Goal: Navigation & Orientation: Find specific page/section

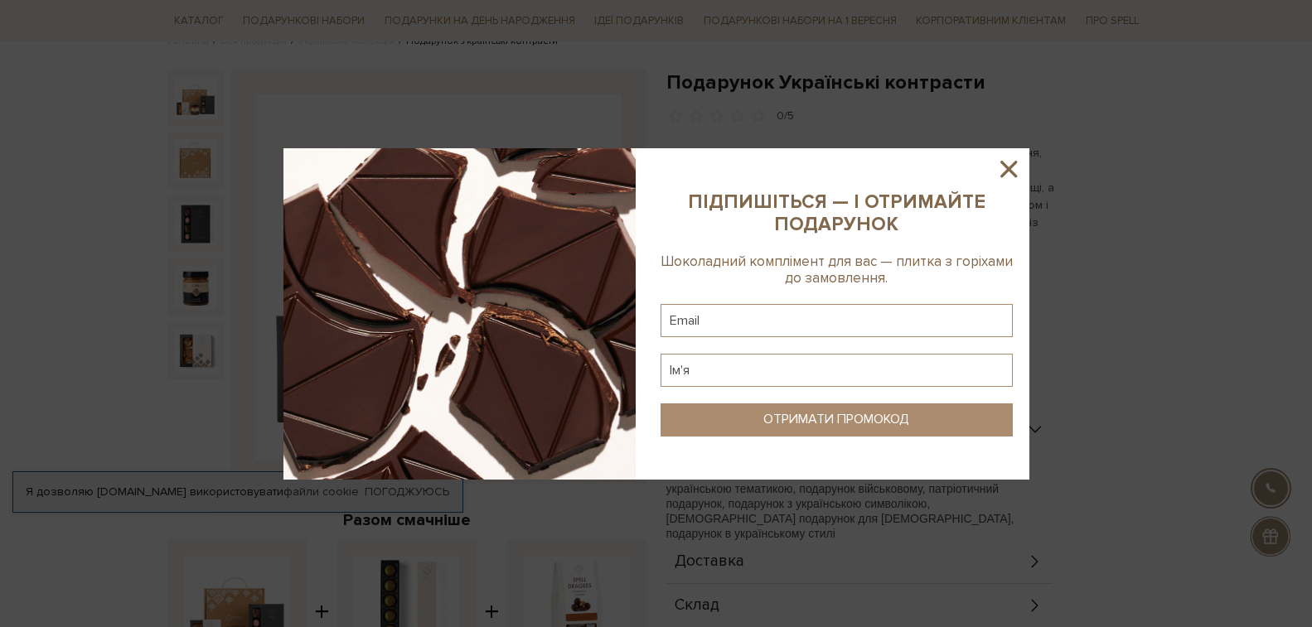
click at [1018, 174] on icon at bounding box center [1008, 169] width 28 height 28
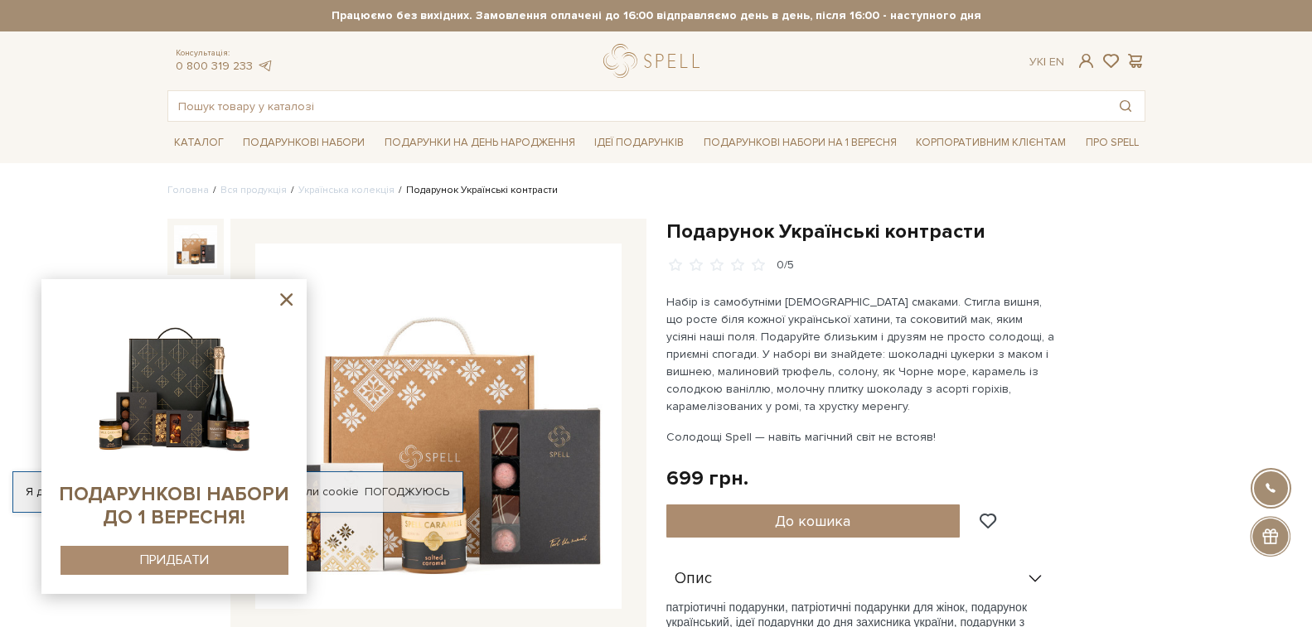
click at [282, 297] on icon at bounding box center [286, 299] width 21 height 21
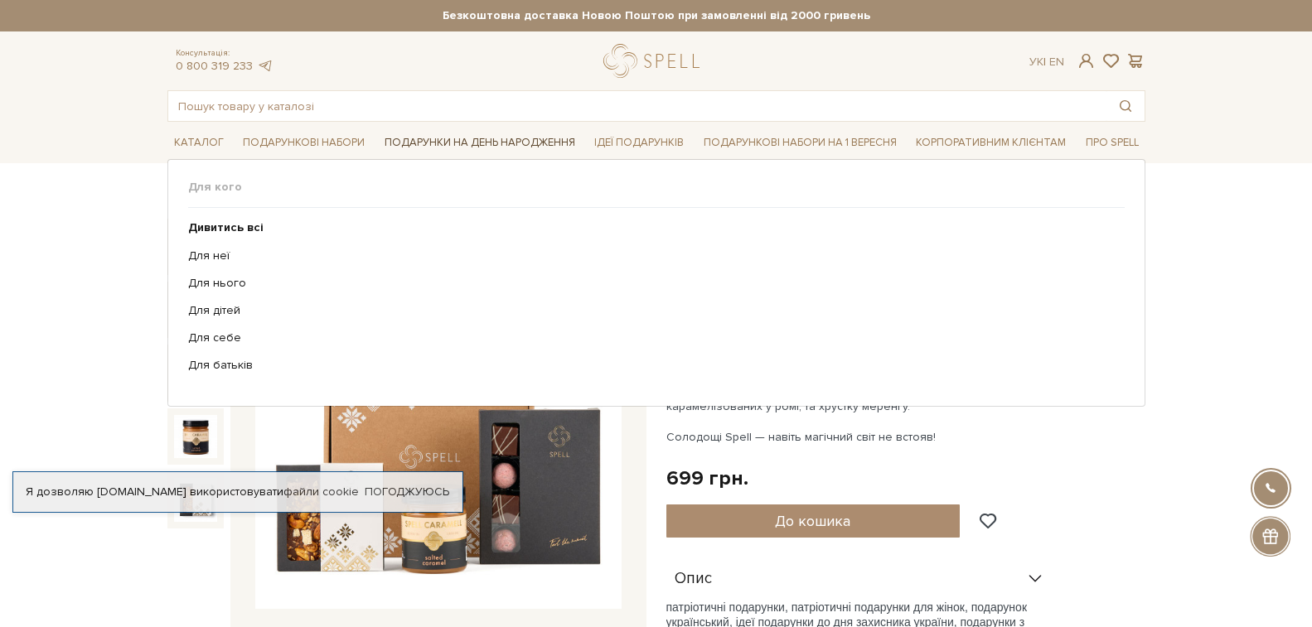
click at [447, 143] on link "Подарунки на День народження" at bounding box center [480, 143] width 204 height 26
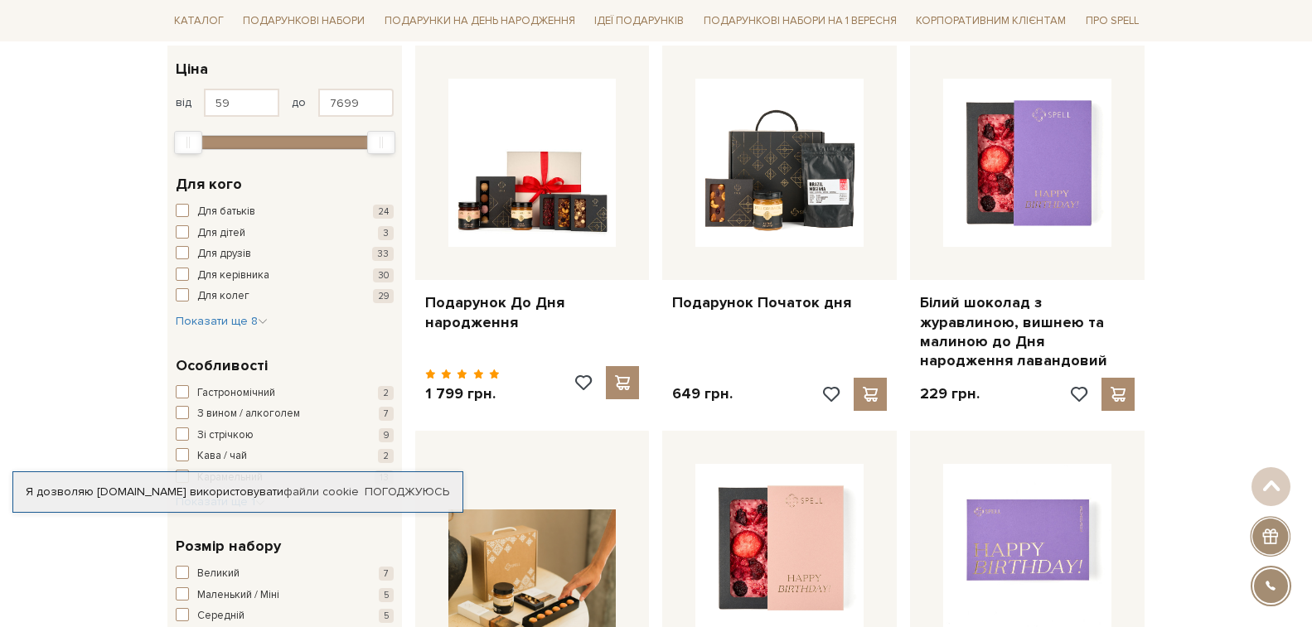
scroll to position [293, 0]
